Goal: Task Accomplishment & Management: Use online tool/utility

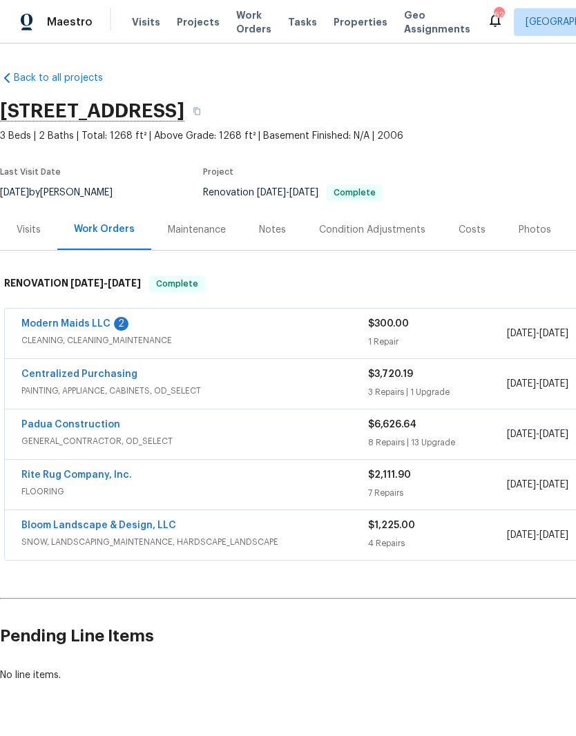
click at [82, 319] on link "Modern Maids LLC" at bounding box center [65, 324] width 89 height 10
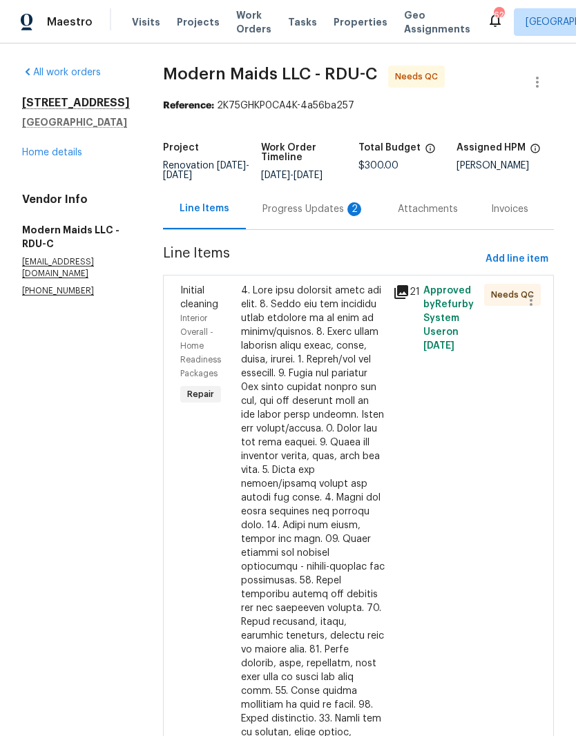
click at [340, 216] on div "Progress Updates 2" at bounding box center [313, 209] width 102 height 14
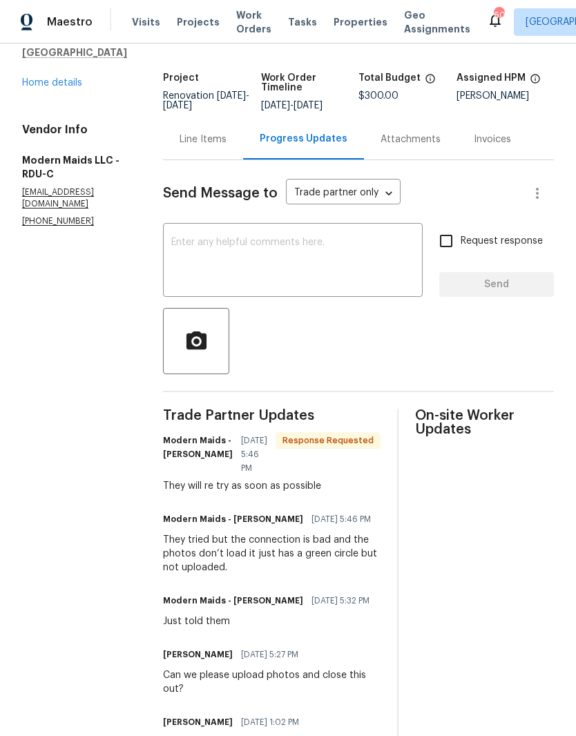
scroll to position [43, 0]
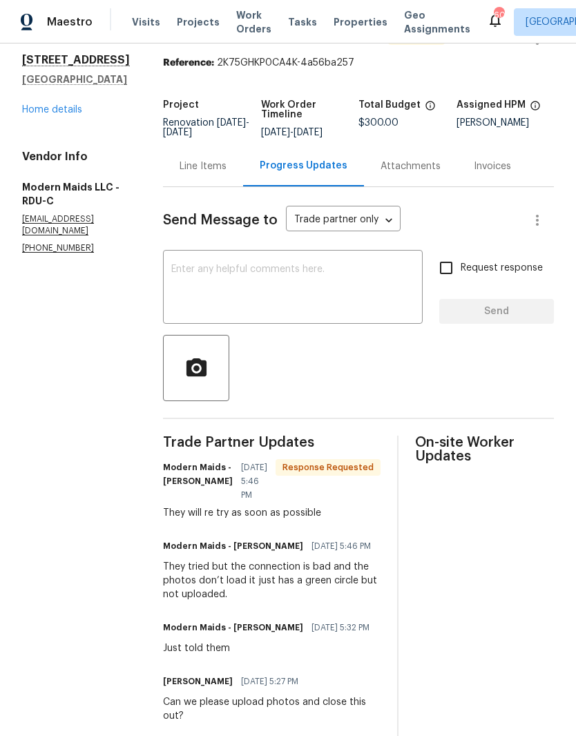
click at [218, 173] on div "Line Items" at bounding box center [203, 167] width 47 height 14
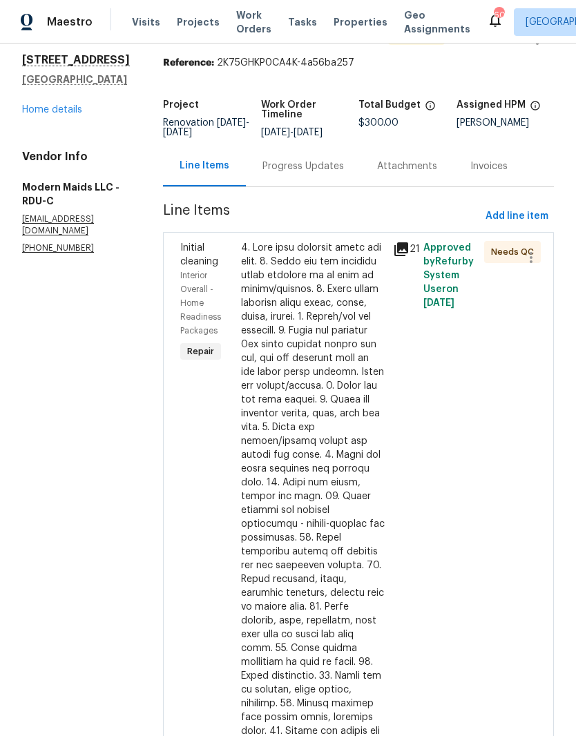
click at [362, 492] on div at bounding box center [313, 572] width 144 height 663
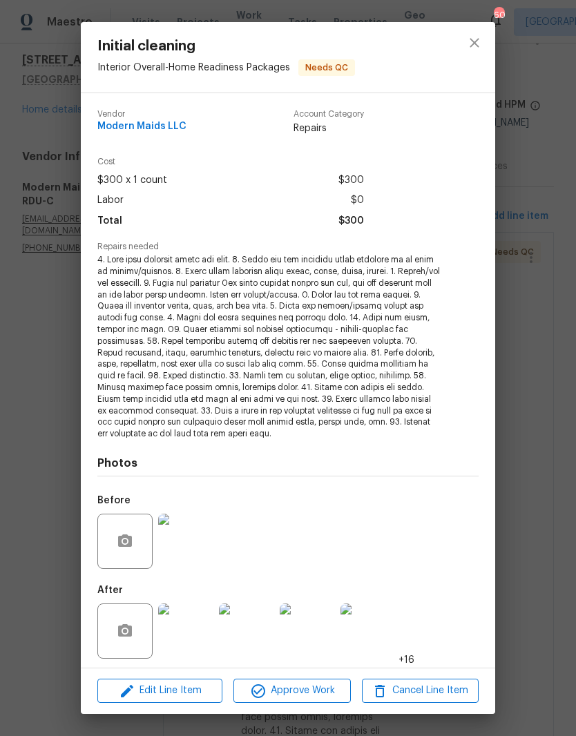
click at [200, 628] on img at bounding box center [185, 631] width 55 height 55
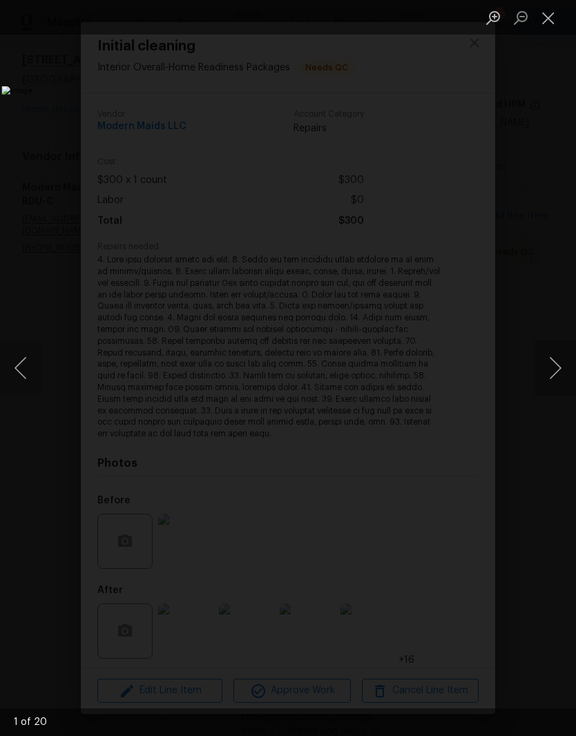
click at [550, 379] on button "Next image" at bounding box center [555, 367] width 41 height 55
click at [557, 369] on button "Next image" at bounding box center [555, 367] width 41 height 55
click at [556, 367] on button "Next image" at bounding box center [555, 367] width 41 height 55
click at [555, 367] on button "Next image" at bounding box center [555, 367] width 41 height 55
click at [555, 363] on button "Next image" at bounding box center [555, 367] width 41 height 55
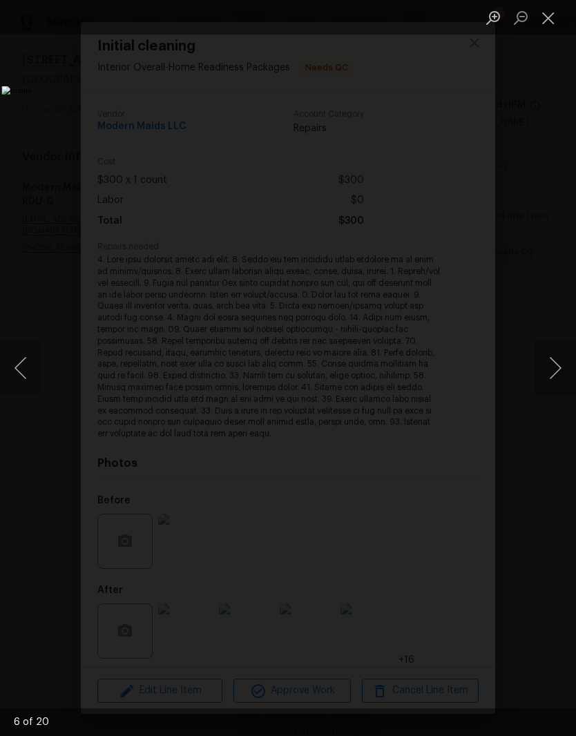
click at [548, 22] on button "Close lightbox" at bounding box center [549, 18] width 28 height 24
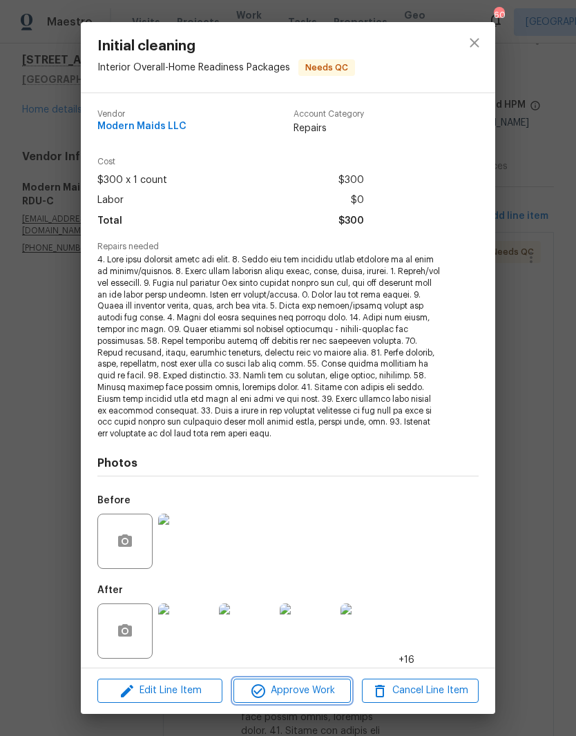
click at [325, 692] on span "Approve Work" at bounding box center [292, 690] width 108 height 17
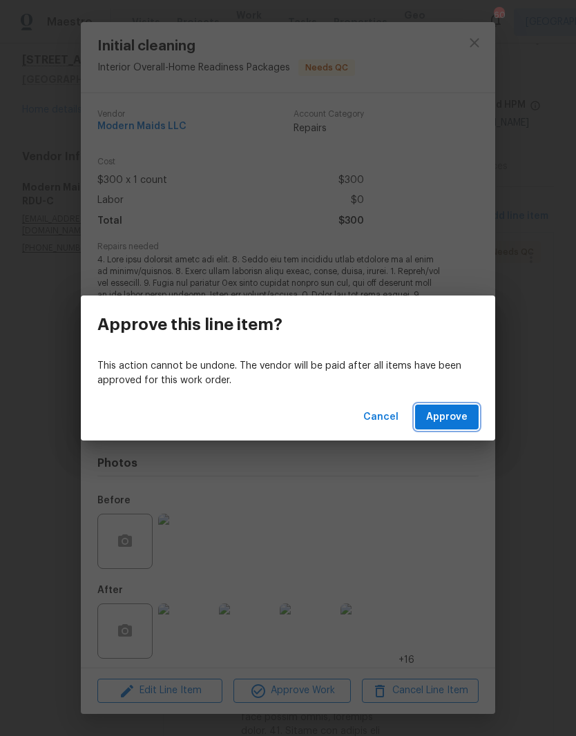
click at [459, 418] on span "Approve" at bounding box center [446, 417] width 41 height 17
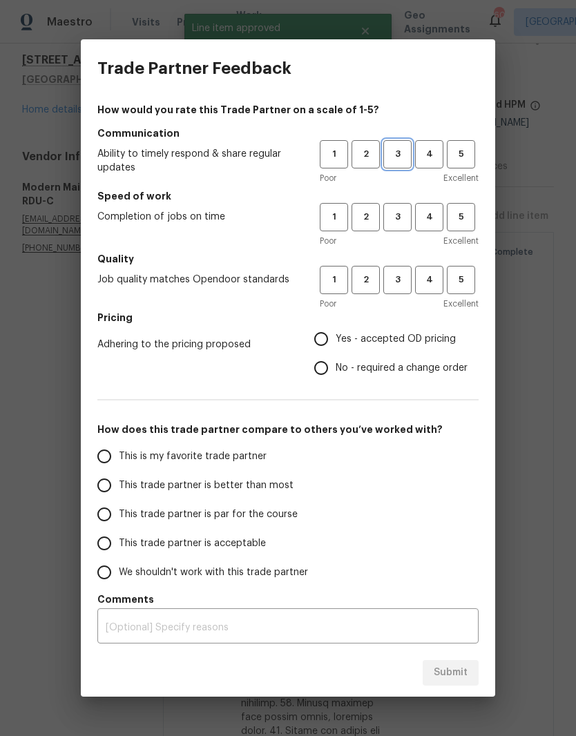
click at [401, 150] on span "3" at bounding box center [398, 154] width 26 height 16
click at [397, 211] on span "3" at bounding box center [398, 217] width 26 height 16
click at [399, 276] on span "3" at bounding box center [398, 280] width 26 height 16
click at [407, 332] on label "Yes - accepted OD pricing" at bounding box center [387, 339] width 161 height 29
click at [336, 332] on input "Yes - accepted OD pricing" at bounding box center [321, 339] width 29 height 29
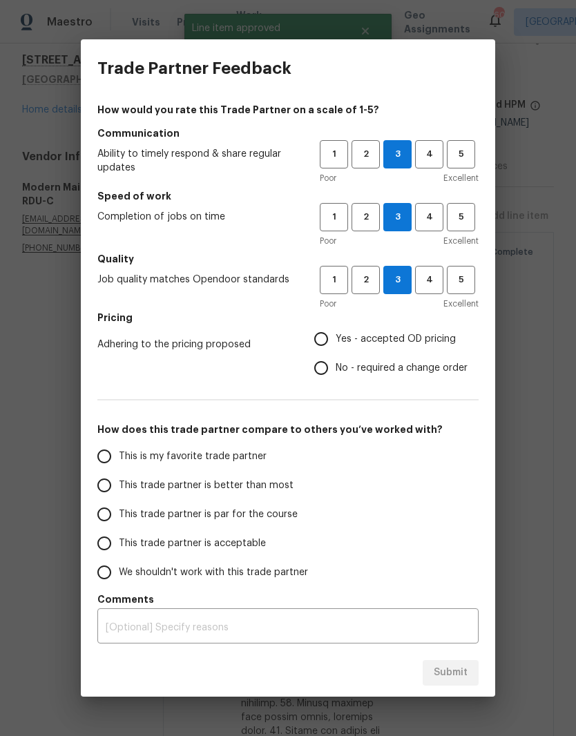
radio input "true"
click at [302, 572] on span "We shouldn't work with this trade partner" at bounding box center [213, 573] width 189 height 15
click at [119, 572] on input "We shouldn't work with this trade partner" at bounding box center [104, 572] width 29 height 29
radio input "false"
click at [282, 539] on label "This trade partner is acceptable" at bounding box center [199, 543] width 218 height 29
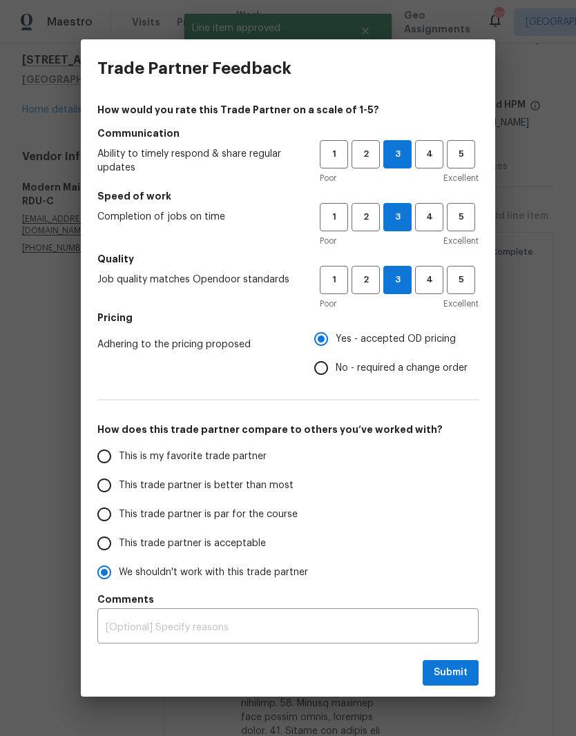
click at [119, 539] on input "This trade partner is acceptable" at bounding box center [104, 543] width 29 height 29
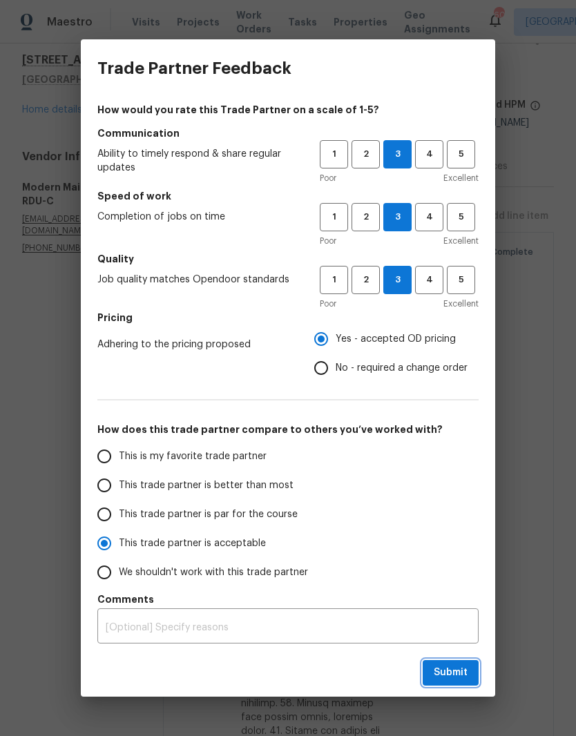
click at [476, 677] on button "Submit" at bounding box center [451, 673] width 56 height 26
radio input "true"
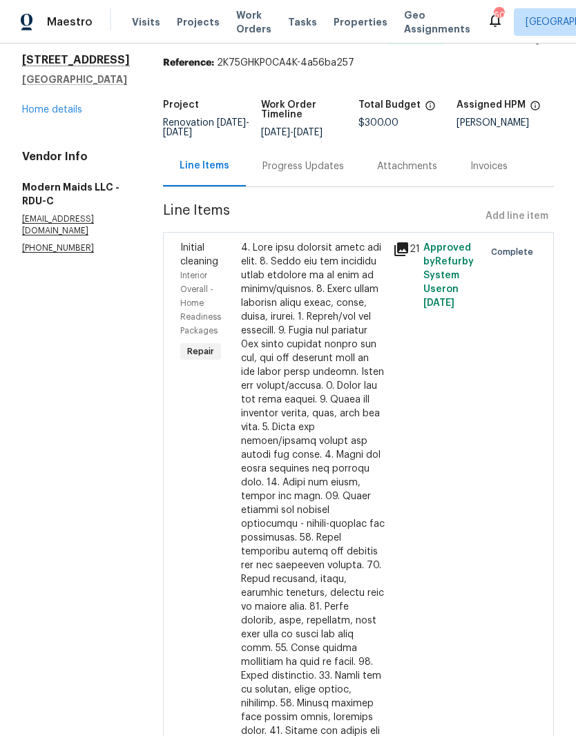
radio input "false"
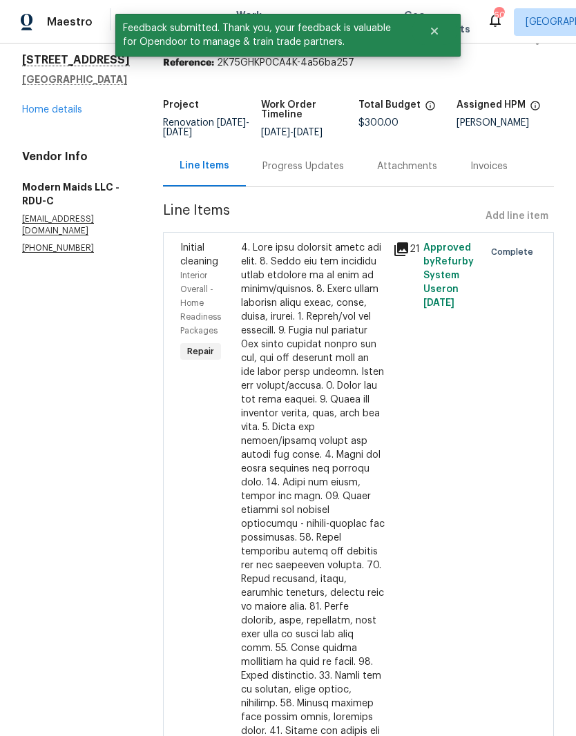
click at [330, 173] on div "Progress Updates" at bounding box center [302, 167] width 81 height 14
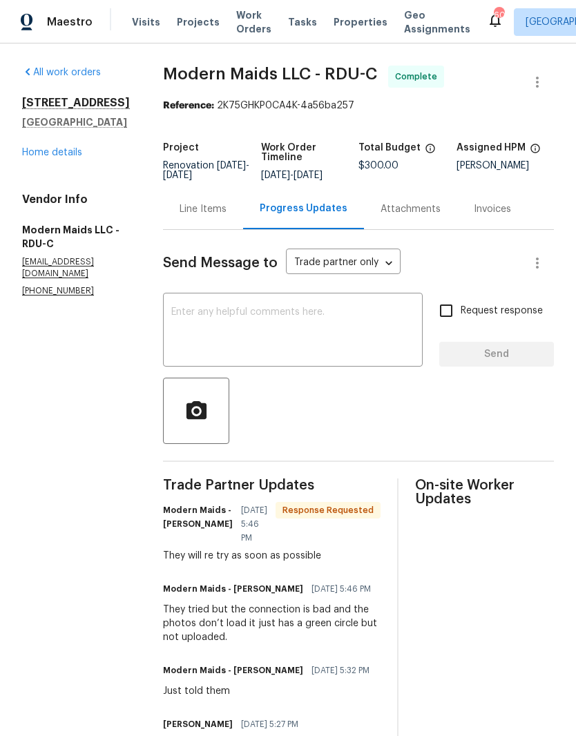
click at [73, 152] on link "Home details" at bounding box center [52, 153] width 60 height 10
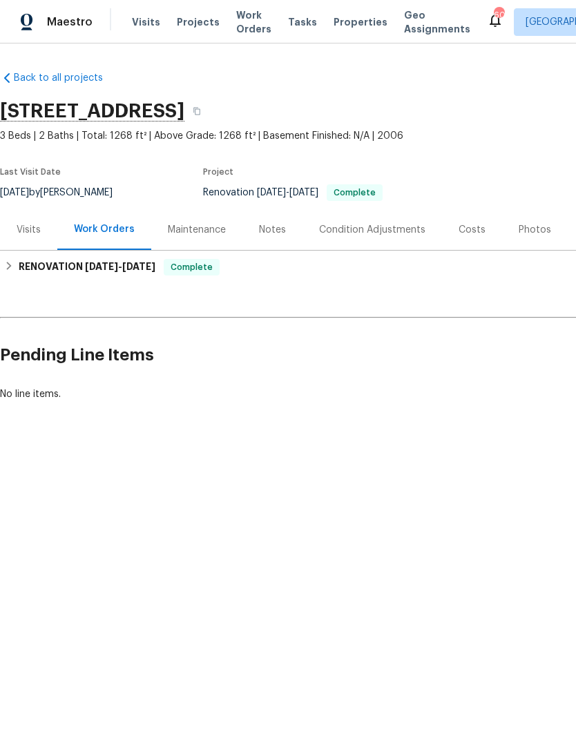
click at [470, 231] on div "Costs" at bounding box center [472, 230] width 27 height 14
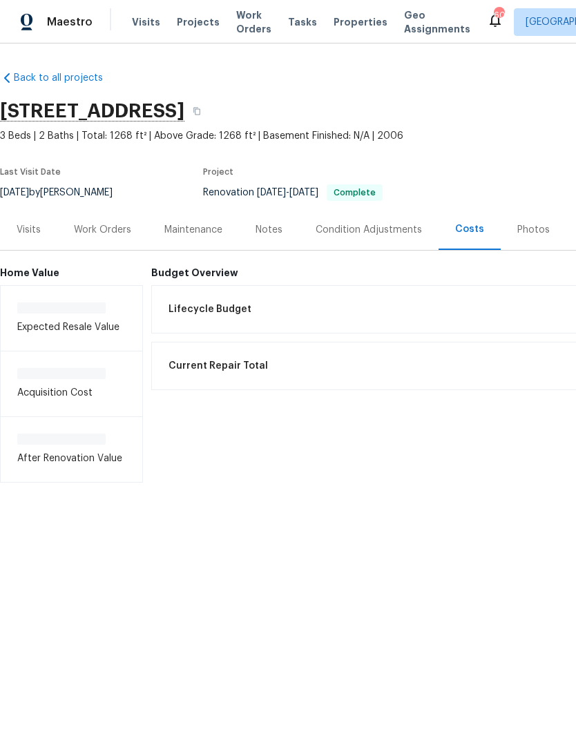
click at [532, 230] on div "Photos" at bounding box center [533, 230] width 32 height 14
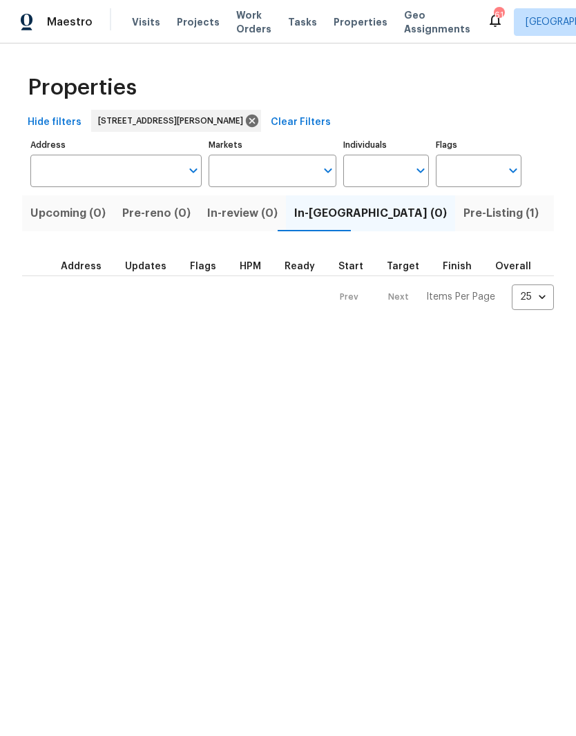
type input "[STREET_ADDRESS][PERSON_NAME]"
click at [397, 167] on input "Individuals" at bounding box center [375, 171] width 65 height 32
click at [399, 175] on input "Individuals" at bounding box center [375, 171] width 65 height 32
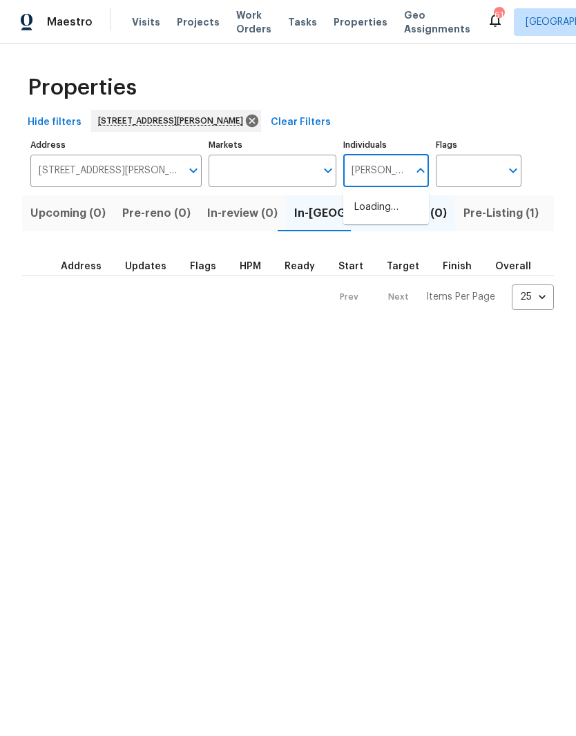
type input "[PERSON_NAME]"
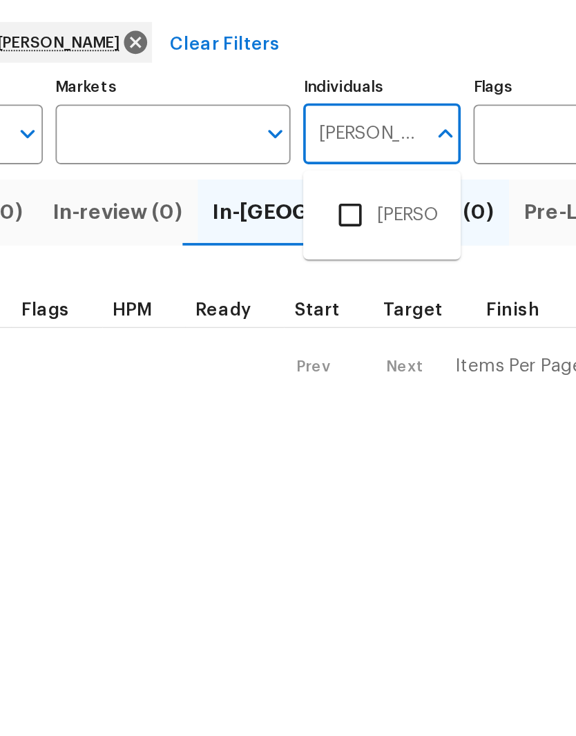
click at [354, 200] on input "checkbox" at bounding box center [368, 214] width 29 height 29
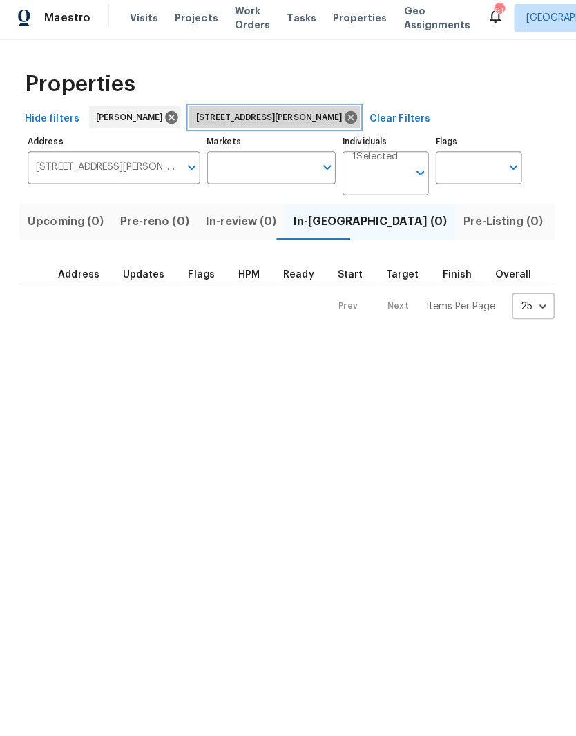
click at [345, 118] on icon at bounding box center [351, 121] width 12 height 12
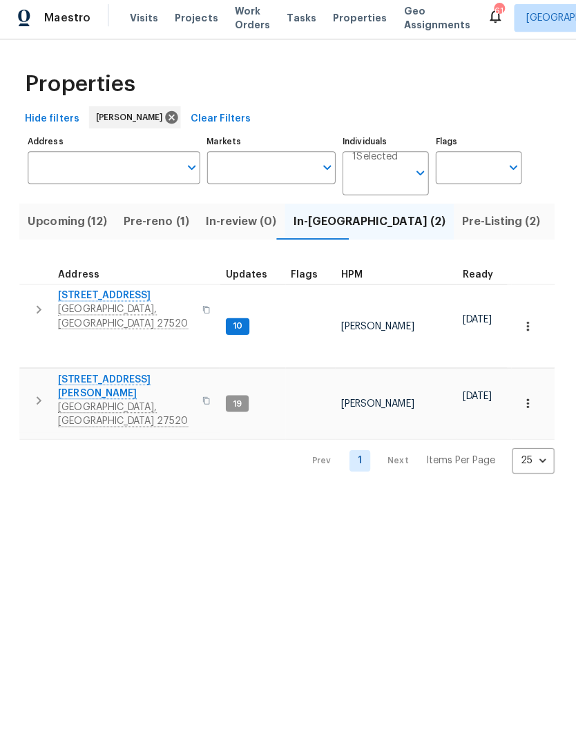
click at [148, 221] on span "Pre-reno (1)" at bounding box center [158, 224] width 65 height 19
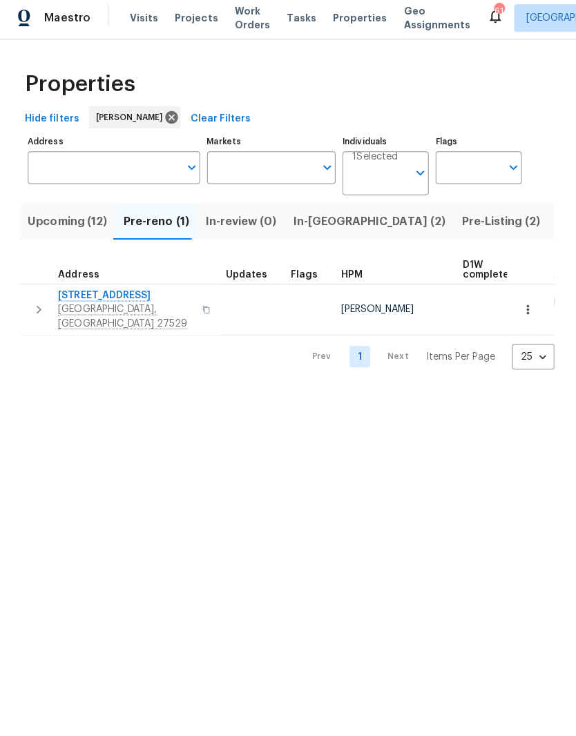
click at [306, 224] on span "In-reno (2)" at bounding box center [369, 224] width 151 height 19
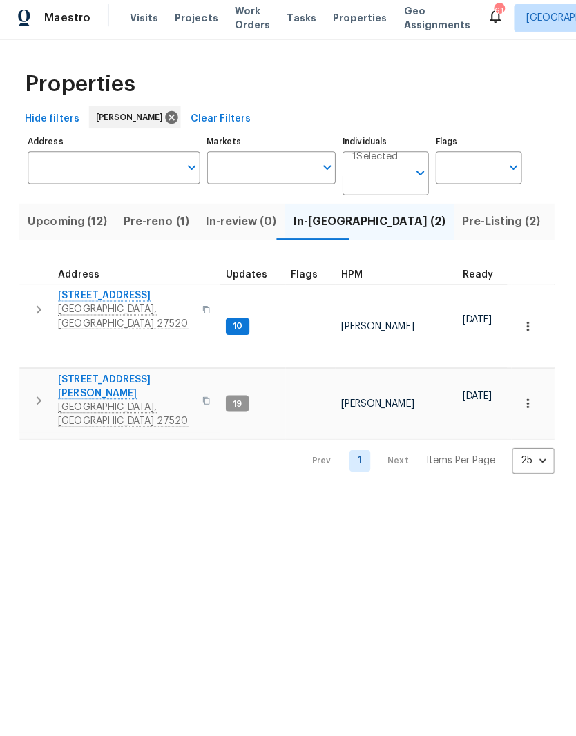
click at [70, 375] on span "112 Kelly Ln" at bounding box center [128, 389] width 135 height 28
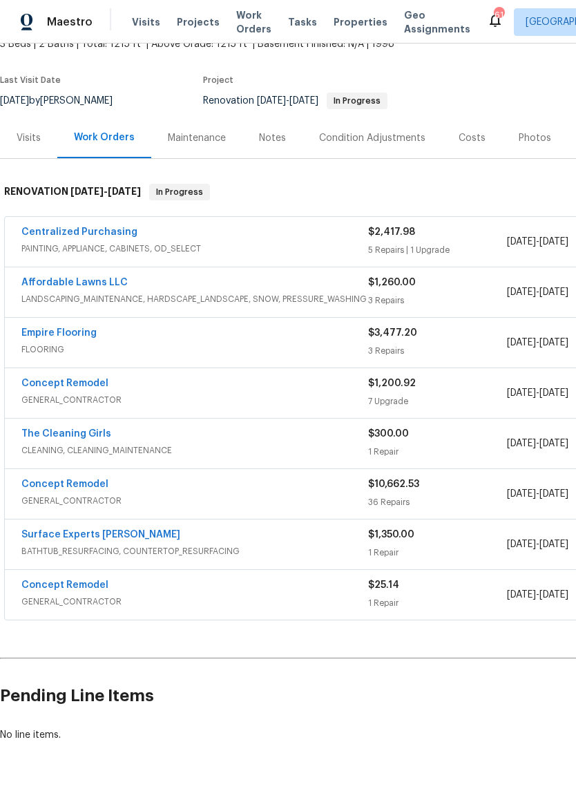
scroll to position [93, 0]
click at [118, 232] on link "Centralized Purchasing" at bounding box center [79, 232] width 116 height 10
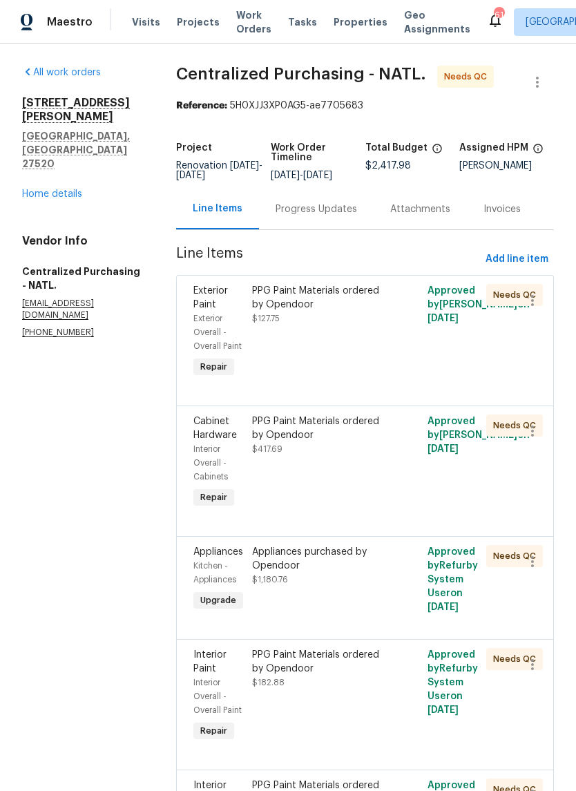
click at [73, 189] on link "Home details" at bounding box center [52, 194] width 60 height 10
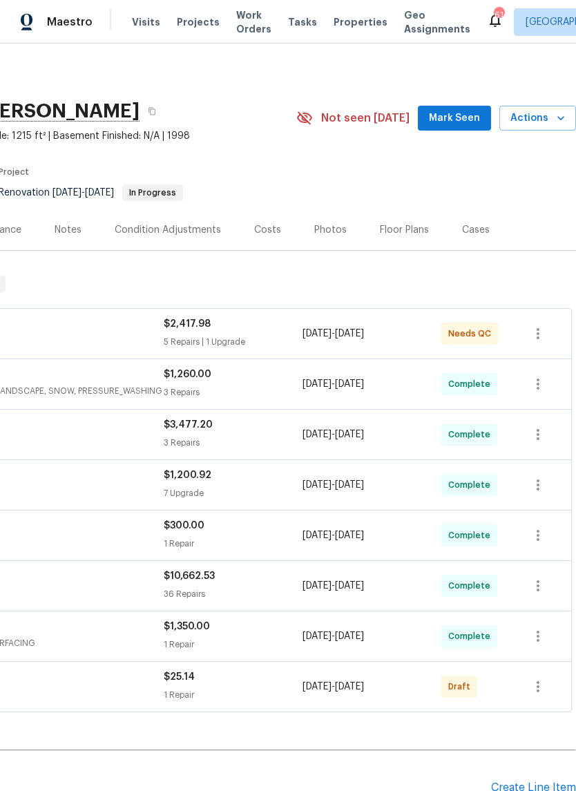
scroll to position [0, 204]
click at [549, 116] on span "Actions" at bounding box center [537, 118] width 55 height 17
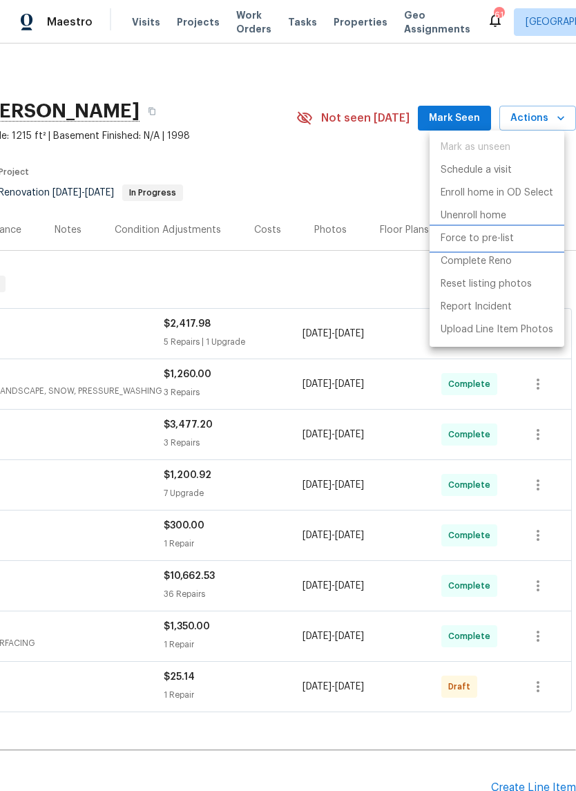
click at [515, 233] on li "Force to pre-list" at bounding box center [497, 238] width 135 height 23
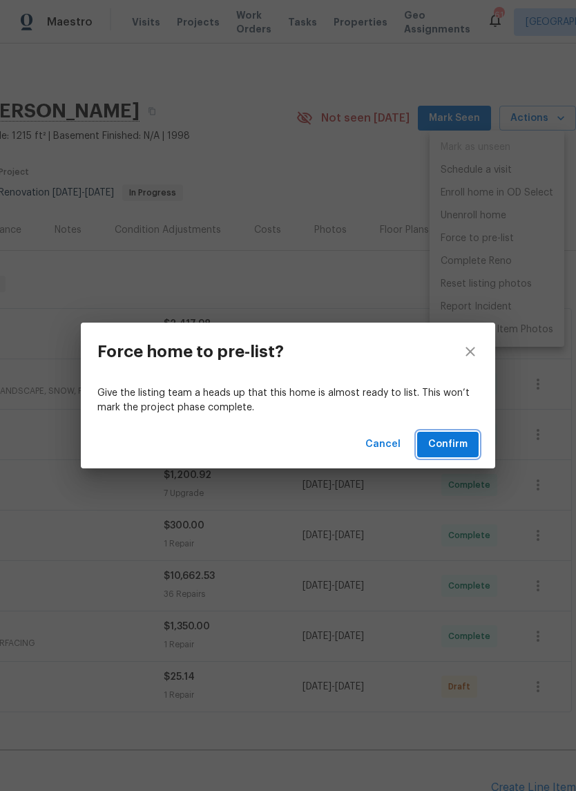
click at [472, 443] on button "Confirm" at bounding box center [447, 445] width 61 height 26
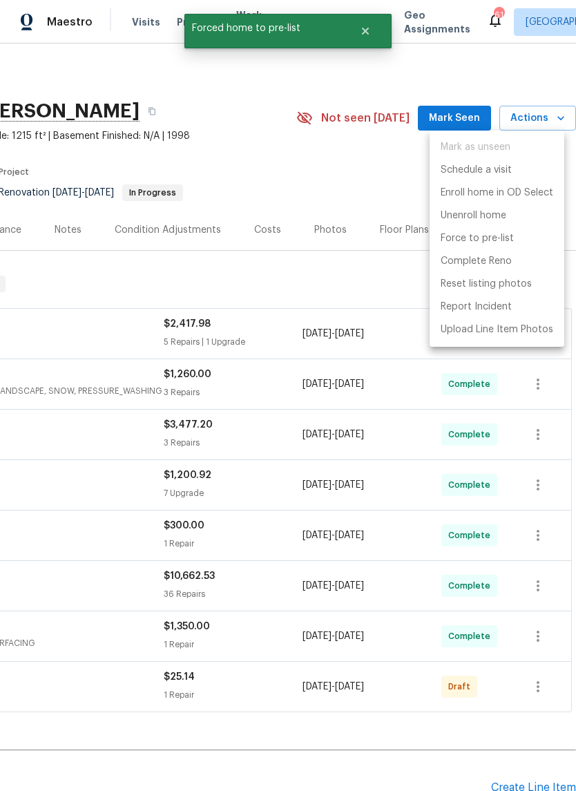
click at [55, 527] on div at bounding box center [288, 395] width 576 height 791
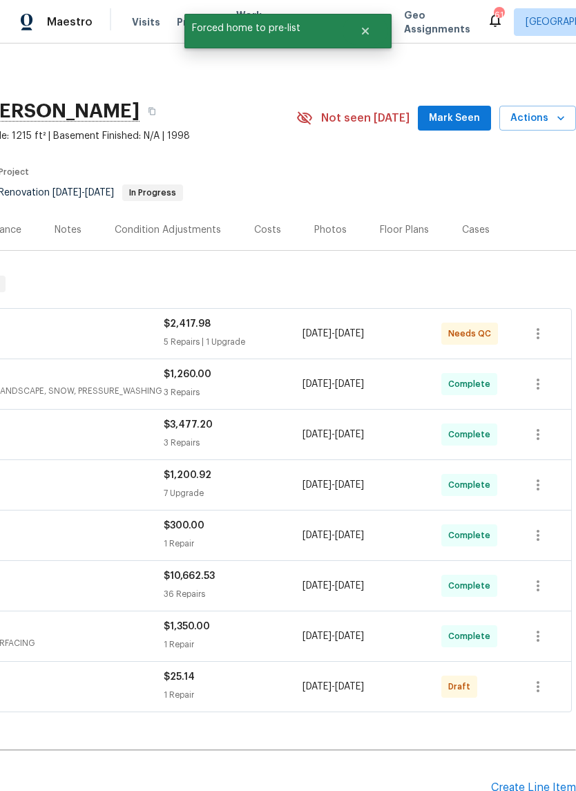
click at [463, 119] on span "Mark Seen" at bounding box center [454, 118] width 51 height 17
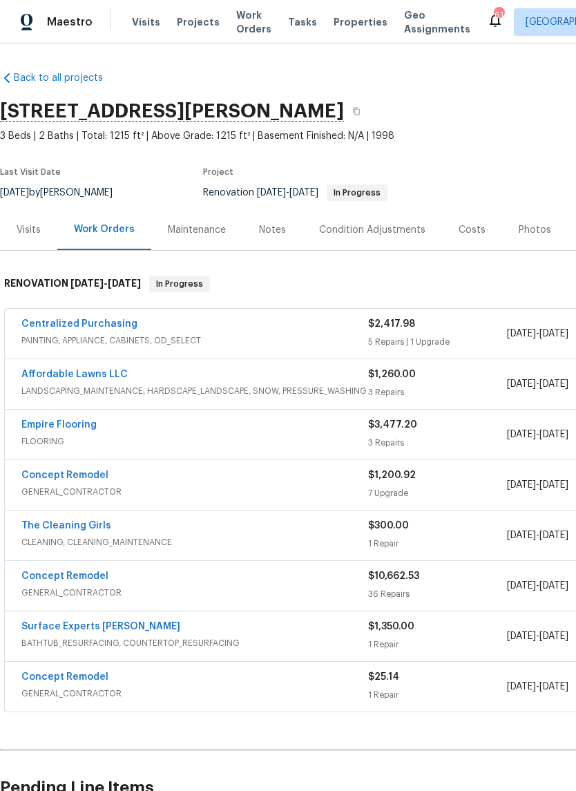
scroll to position [0, 0]
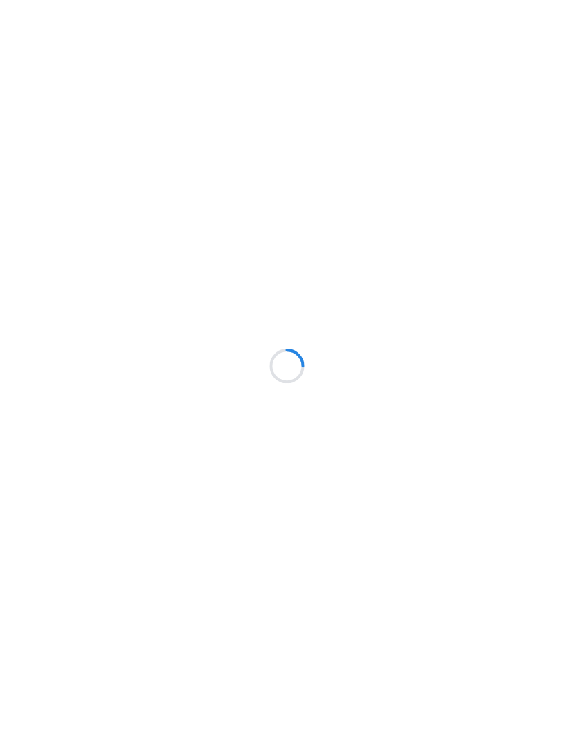
scroll to position [4, 3]
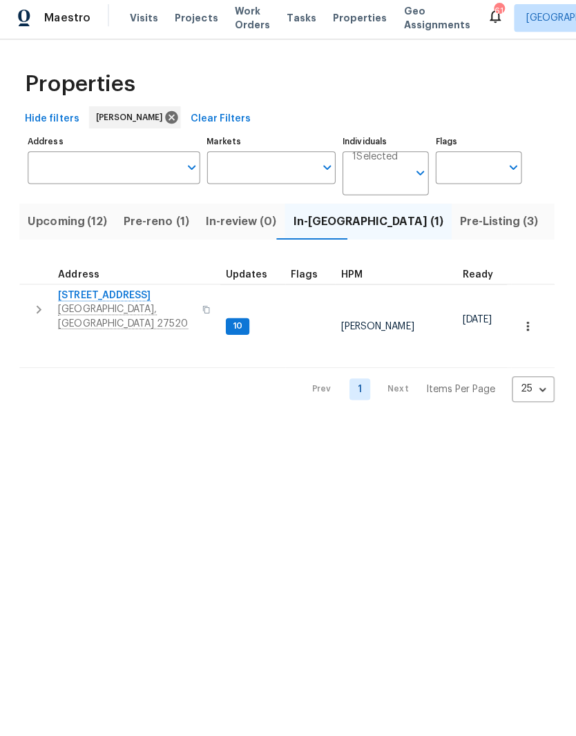
click at [162, 221] on span "Pre-reno (1)" at bounding box center [158, 224] width 65 height 19
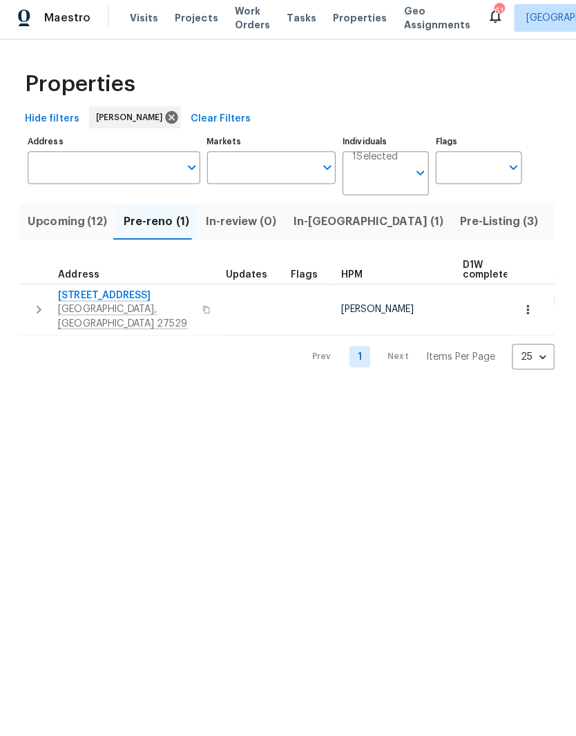
click at [95, 298] on span "[STREET_ADDRESS]" at bounding box center [128, 298] width 135 height 14
click at [526, 305] on icon "button" at bounding box center [528, 312] width 14 height 14
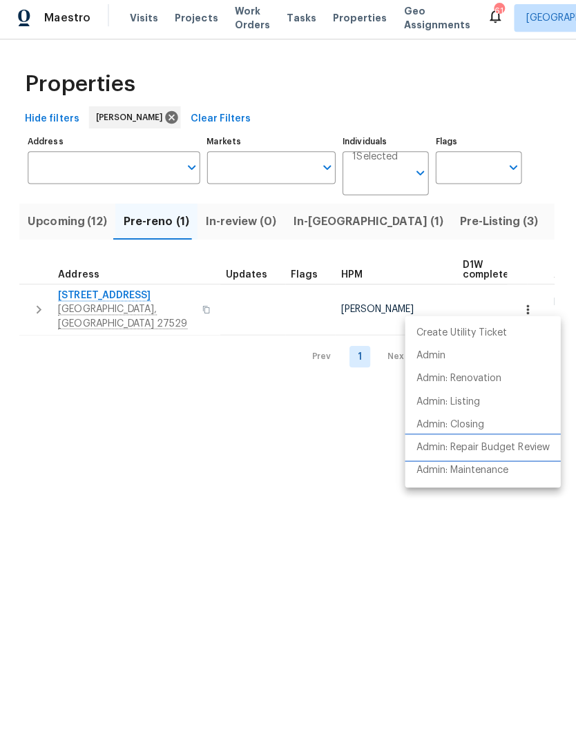
click at [539, 447] on p "Admin: Repair Budget Review" at bounding box center [482, 449] width 133 height 15
